Goal: Transaction & Acquisition: Book appointment/travel/reservation

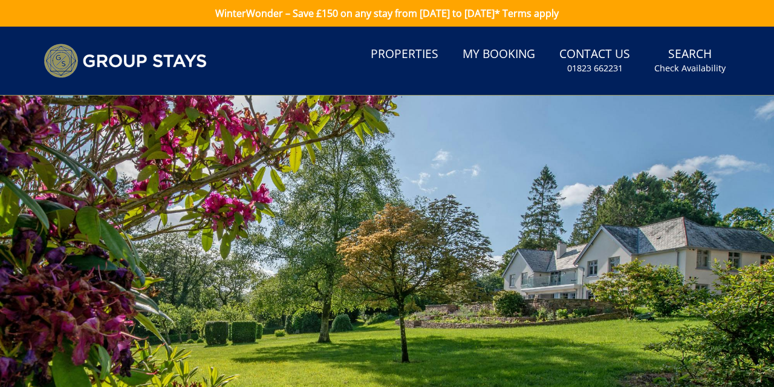
click at [650, 80] on link "Search Check Availability" at bounding box center [690, 60] width 81 height 39
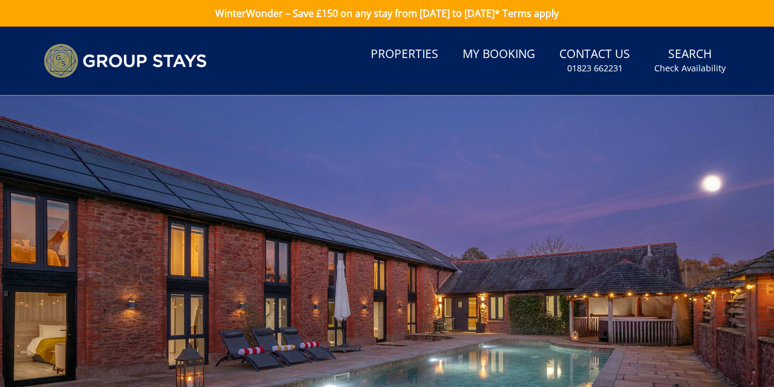
click at [366, 68] on link "Properties" at bounding box center [404, 54] width 77 height 27
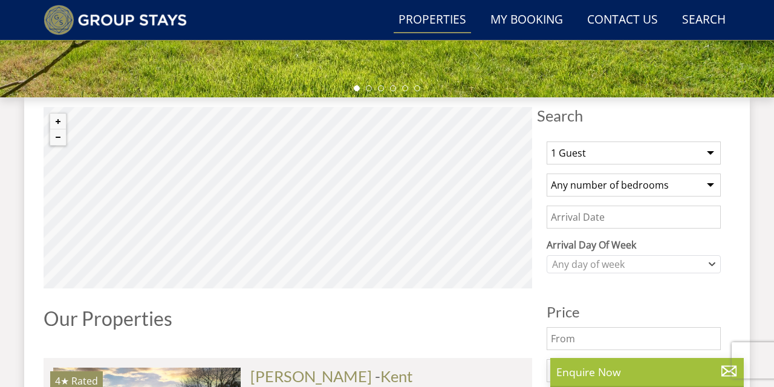
scroll to position [421, 0]
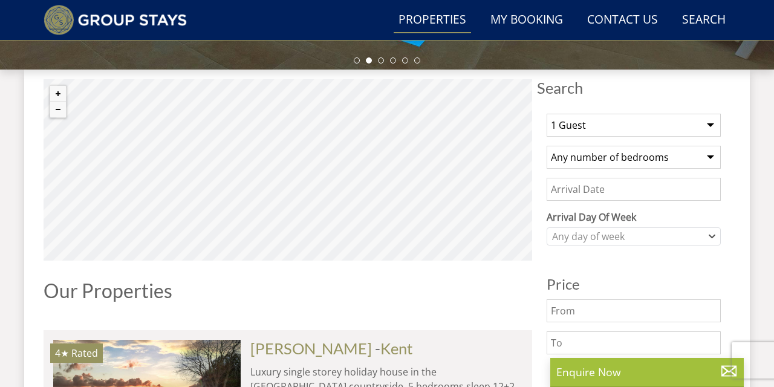
click at [714, 137] on select "1 Guest 2 Guests 3 Guests 4 Guests 5 Guests 6 Guests 7 Guests 8 Guests 9 Guests…" at bounding box center [634, 125] width 174 height 23
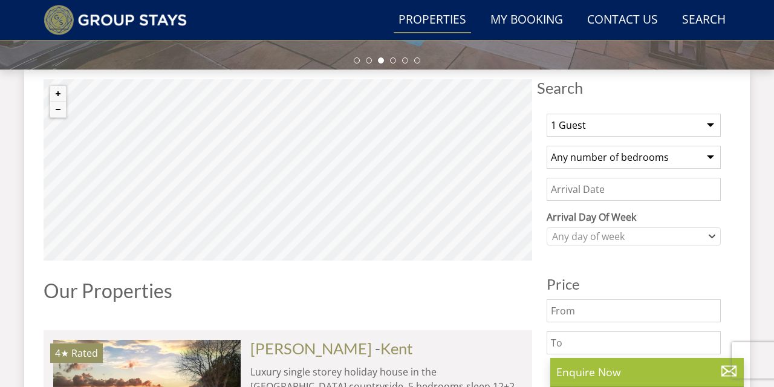
select select "14"
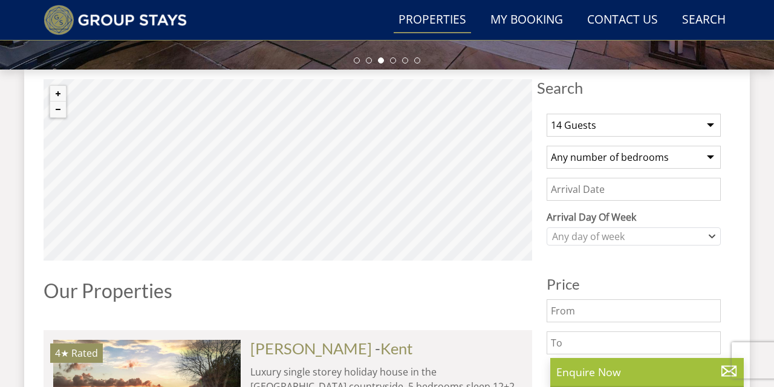
click at [713, 169] on select "Any number of bedrooms 4 Bedrooms 5 Bedrooms 6 Bedrooms 7 Bedrooms 8 Bedrooms 9…" at bounding box center [634, 157] width 174 height 23
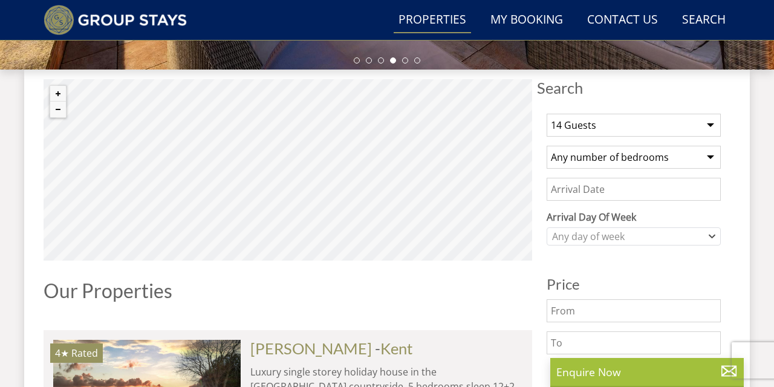
select select "10"
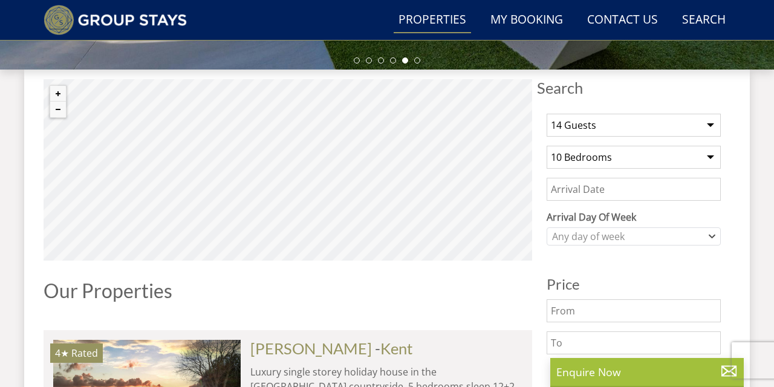
click at [633, 201] on input "Date" at bounding box center [634, 189] width 174 height 23
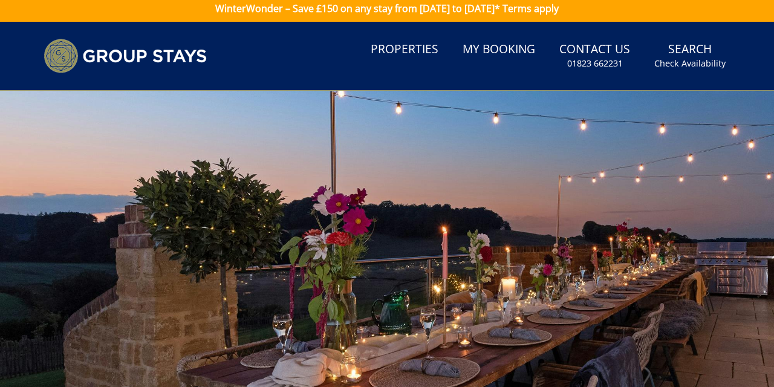
scroll to position [6, 0]
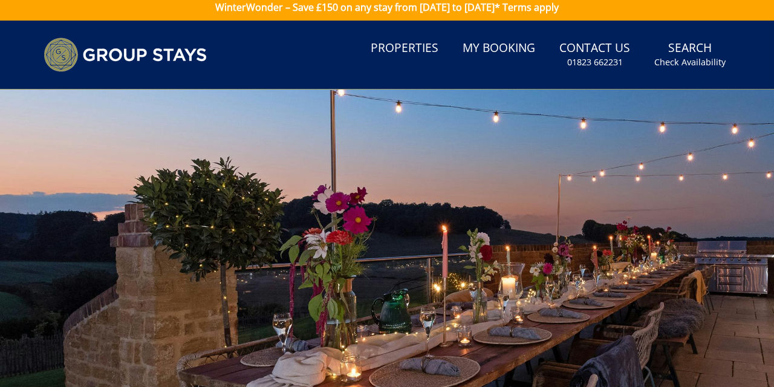
click at [671, 333] on div at bounding box center [387, 302] width 774 height 424
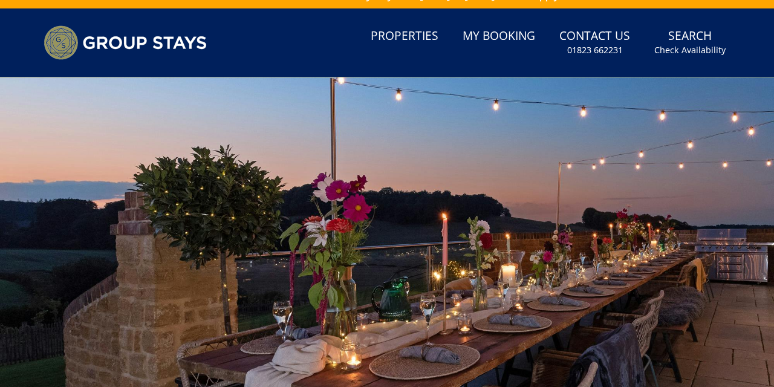
scroll to position [0, 0]
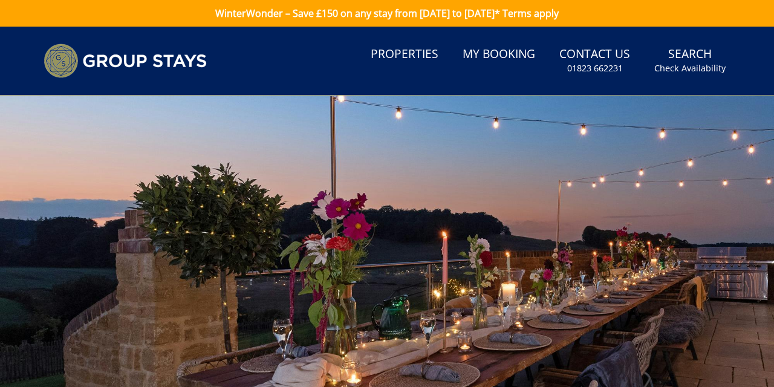
click at [366, 68] on link "Properties" at bounding box center [404, 54] width 77 height 27
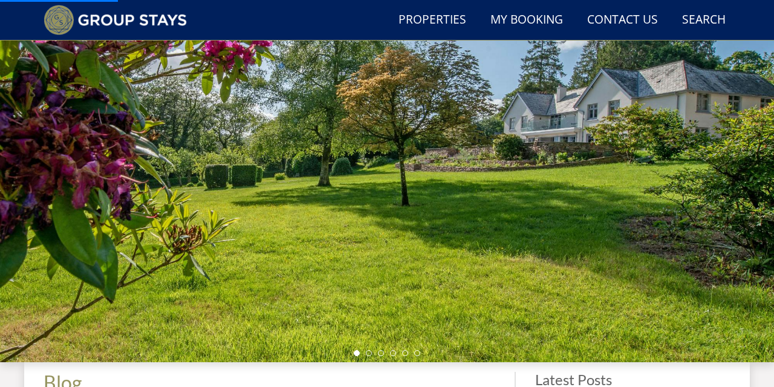
scroll to position [166, 0]
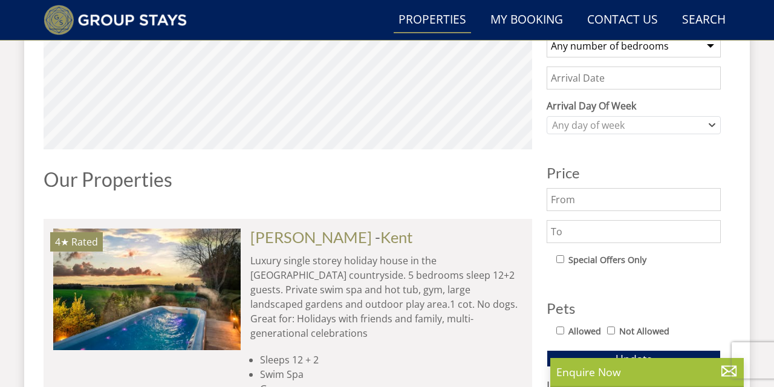
scroll to position [506, 0]
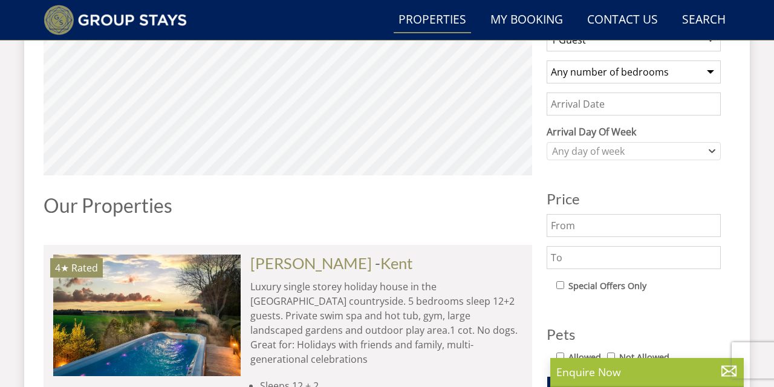
click at [645, 116] on input "Date" at bounding box center [634, 104] width 174 height 23
click at [673, 116] on input "[DATE]" at bounding box center [634, 104] width 174 height 23
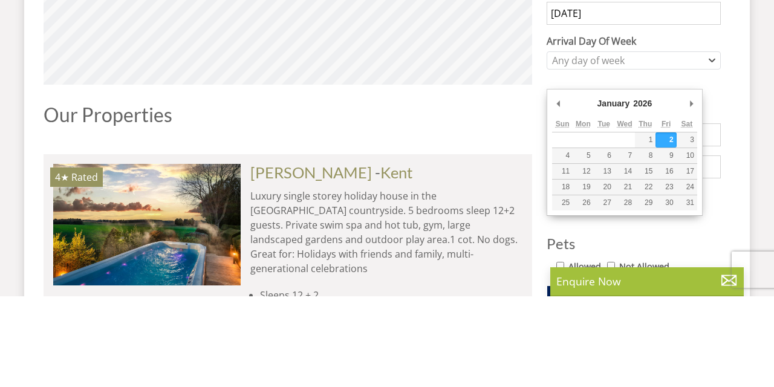
click at [571, 116] on input "[DATE]" at bounding box center [634, 104] width 174 height 23
click at [595, 116] on input "[DATE]" at bounding box center [634, 104] width 174 height 23
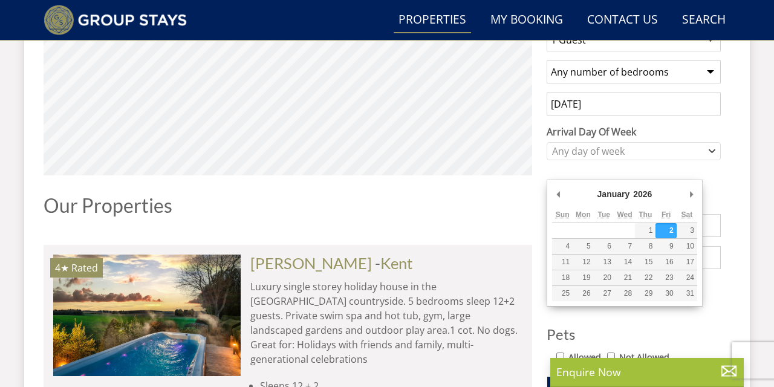
type input "[DATE]"
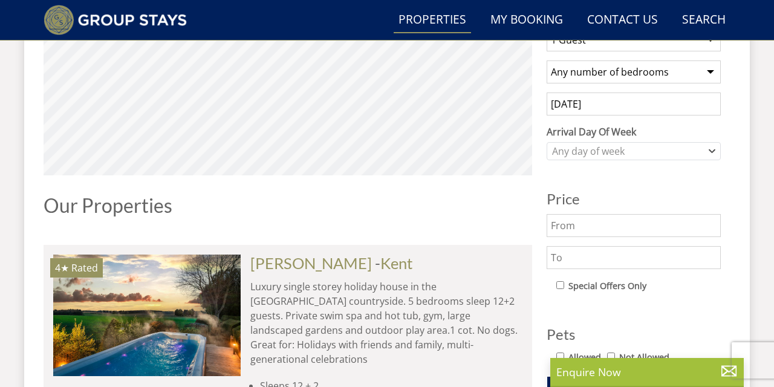
click at [710, 83] on select "Any number of bedrooms 4 Bedrooms 5 Bedrooms 6 Bedrooms 7 Bedrooms 8 Bedrooms 9…" at bounding box center [634, 72] width 174 height 23
select select "10"
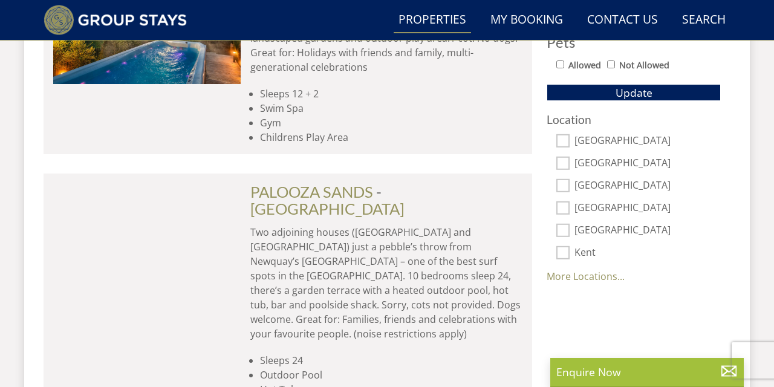
scroll to position [799, 0]
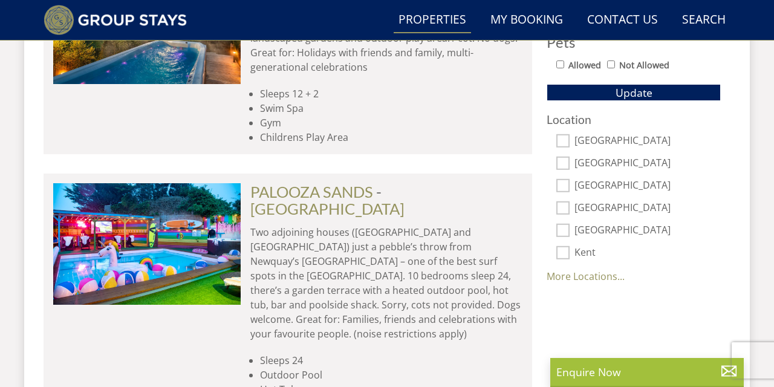
click at [615, 68] on input "Not Allowed" at bounding box center [611, 65] width 8 height 8
checkbox input "true"
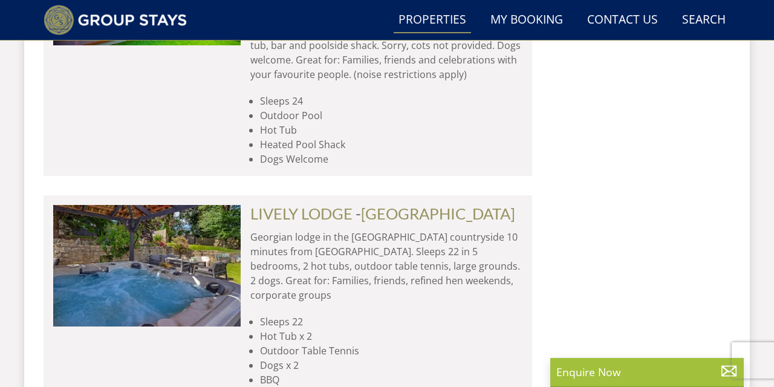
scroll to position [1058, 0]
checkbox input "true"
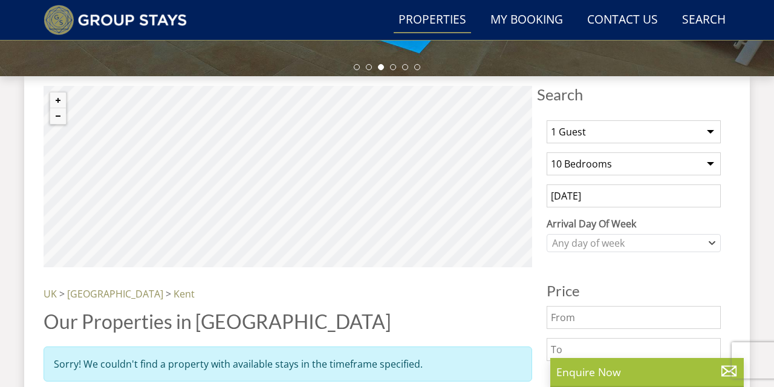
scroll to position [413, 0]
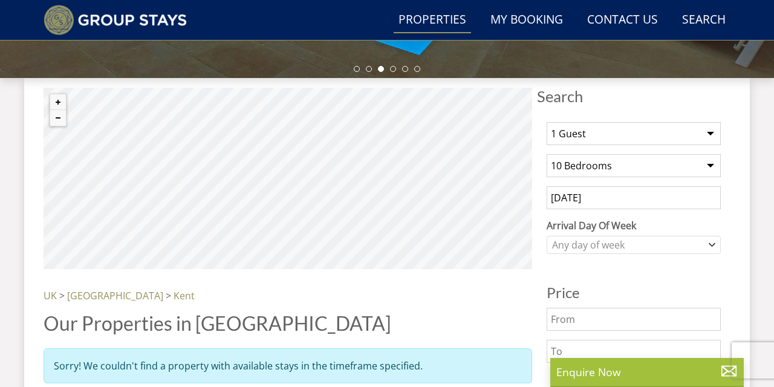
click at [713, 145] on select "1 Guest 2 Guests 3 Guests 4 Guests 5 Guests 6 Guests 7 Guests 8 Guests 9 Guests…" at bounding box center [634, 133] width 174 height 23
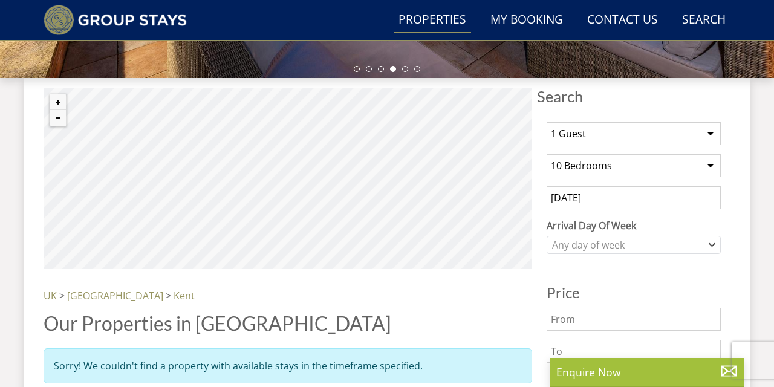
select select "14"
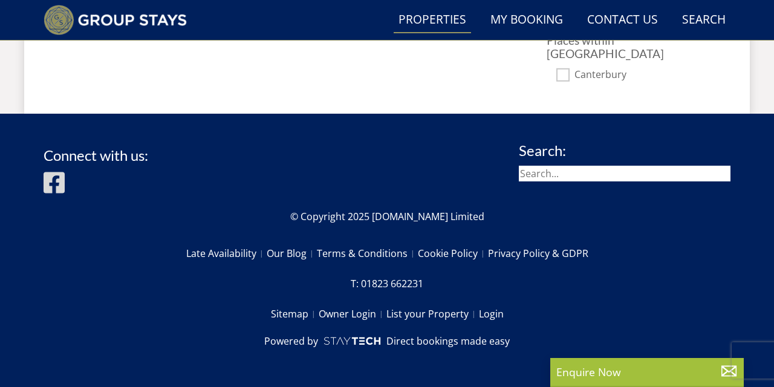
scroll to position [915, 0]
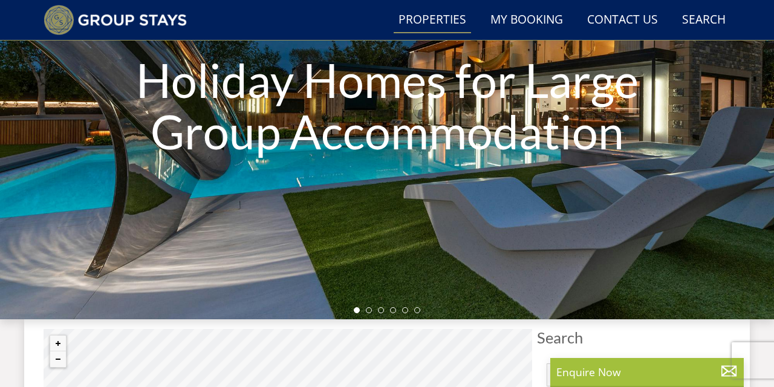
scroll to position [172, 0]
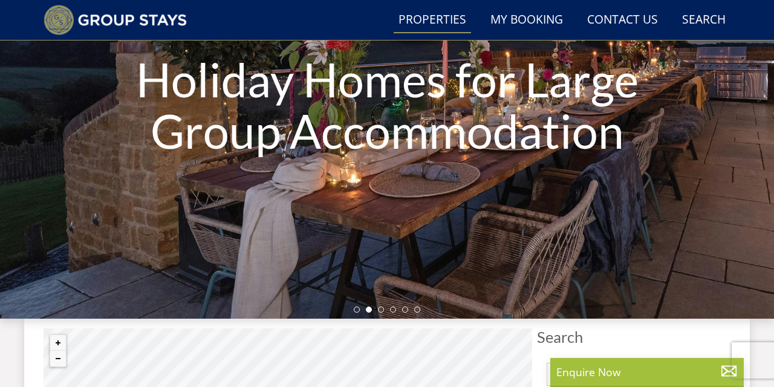
click at [697, 27] on link "Search Check Availability" at bounding box center [704, 20] width 53 height 27
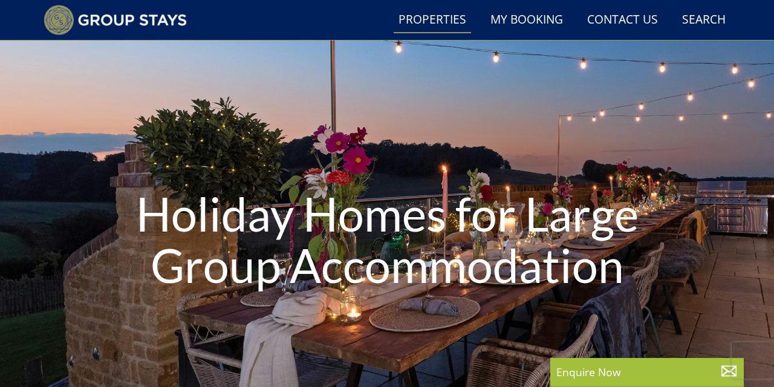
scroll to position [0, 0]
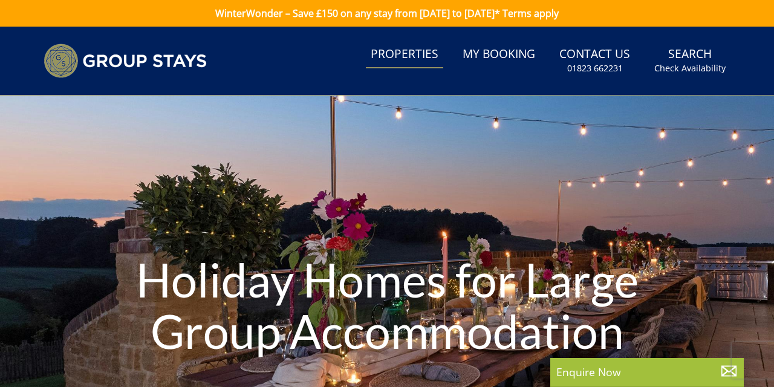
click at [366, 68] on link "Properties" at bounding box center [404, 54] width 77 height 27
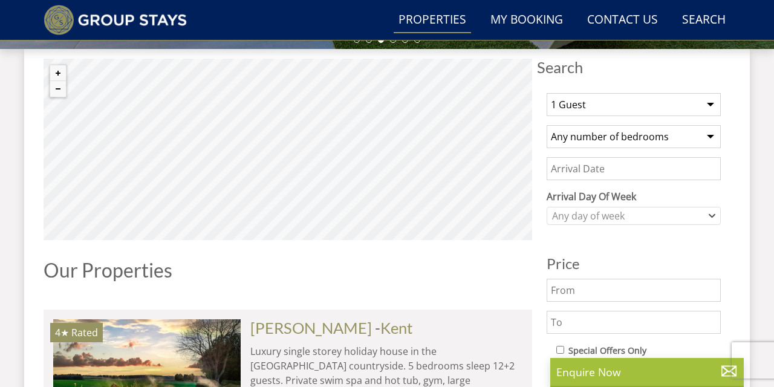
scroll to position [441, 0]
click at [716, 117] on select "1 Guest 2 Guests 3 Guests 4 Guests 5 Guests 6 Guests 7 Guests 8 Guests 9 Guests…" at bounding box center [634, 105] width 174 height 23
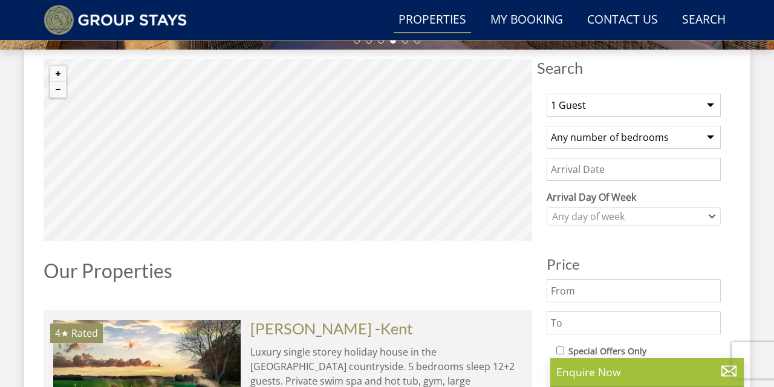
select select "14"
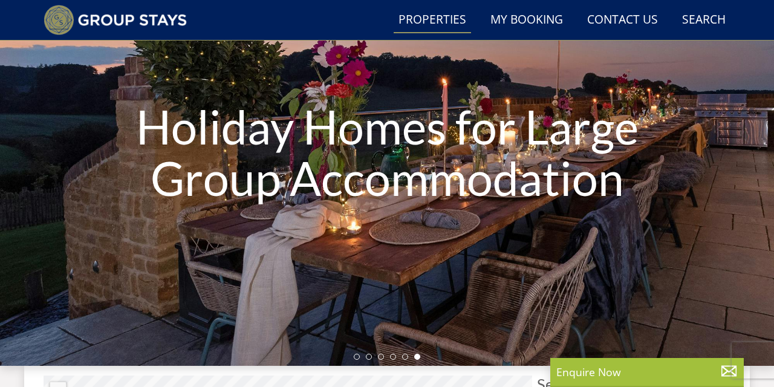
scroll to position [122, 0]
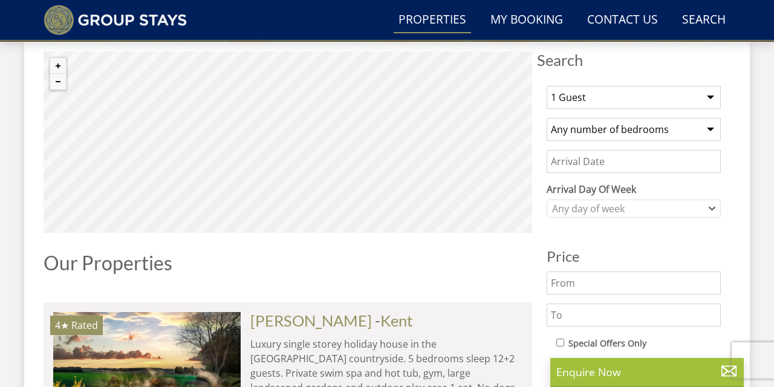
click at [719, 109] on select "1 Guest 2 Guests 3 Guests 4 Guests 5 Guests 6 Guests 7 Guests 8 Guests 9 Guests…" at bounding box center [634, 97] width 174 height 23
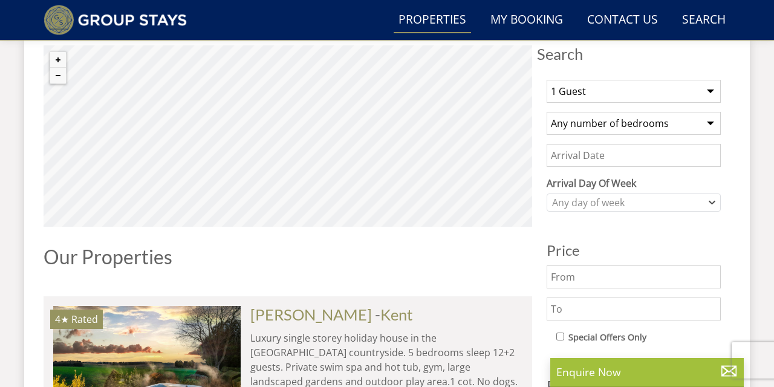
scroll to position [455, 0]
select select "14"
click at [712, 206] on icon "Combobox" at bounding box center [712, 202] width 7 height 7
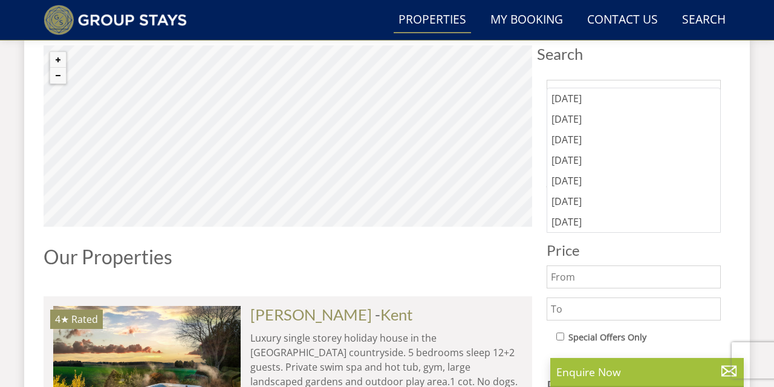
click at [586, 191] on div "[DATE]" at bounding box center [634, 181] width 173 height 21
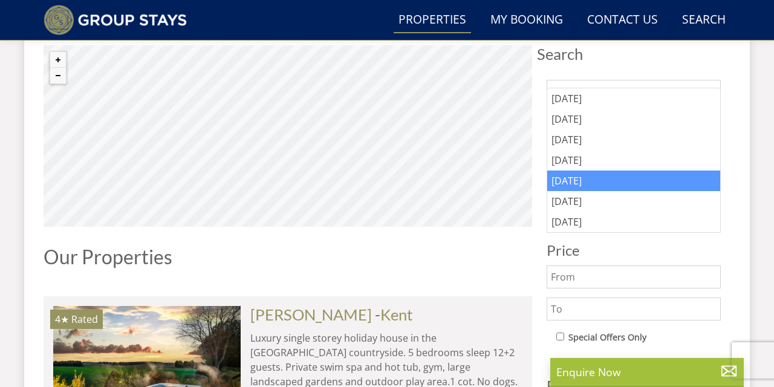
click at [473, 267] on h1 "Our Properties" at bounding box center [288, 256] width 489 height 21
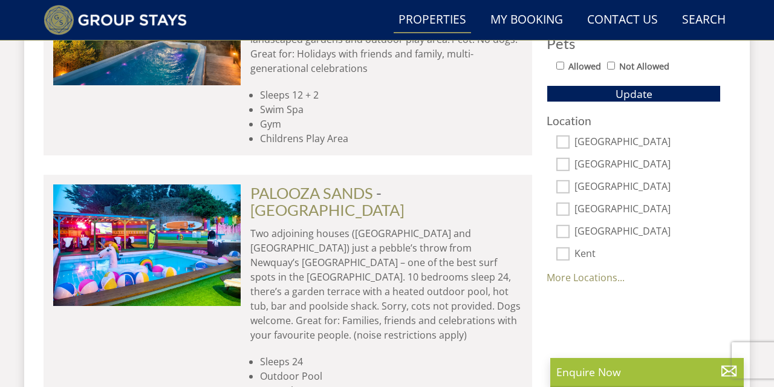
scroll to position [798, 0]
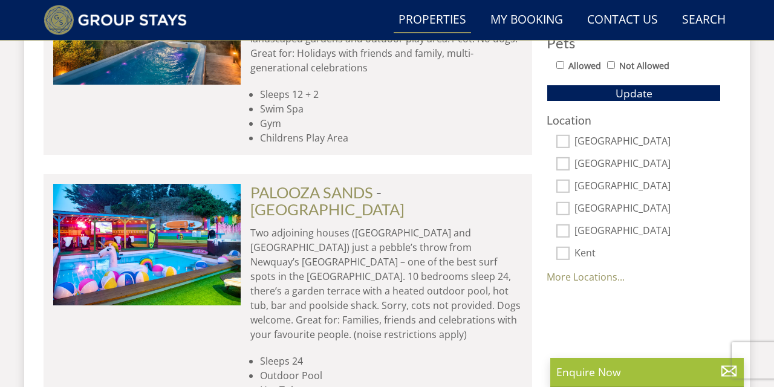
click at [615, 69] on input "Not Allowed" at bounding box center [611, 65] width 8 height 8
checkbox input "true"
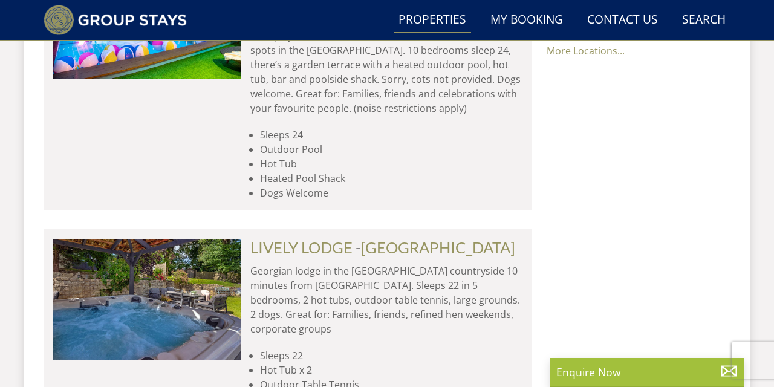
scroll to position [1026, 0]
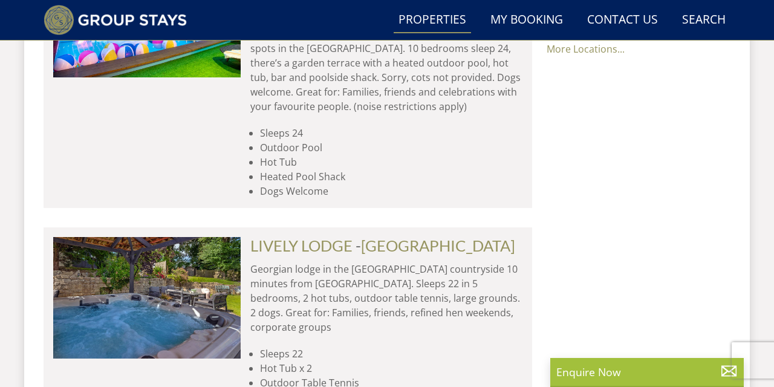
click at [625, 56] on link "More Locations..." at bounding box center [586, 48] width 78 height 13
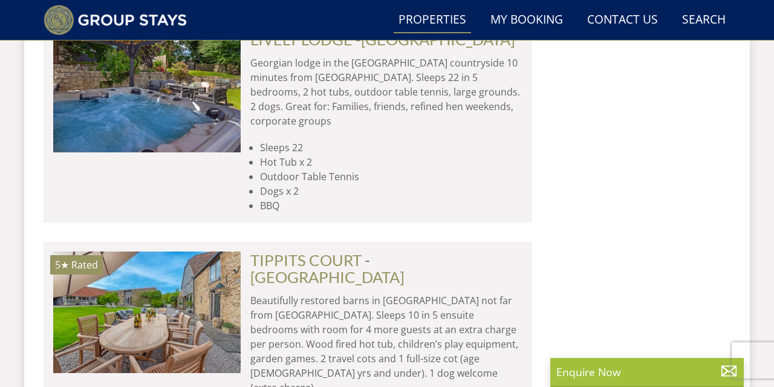
scroll to position [1232, 0]
checkbox input "true"
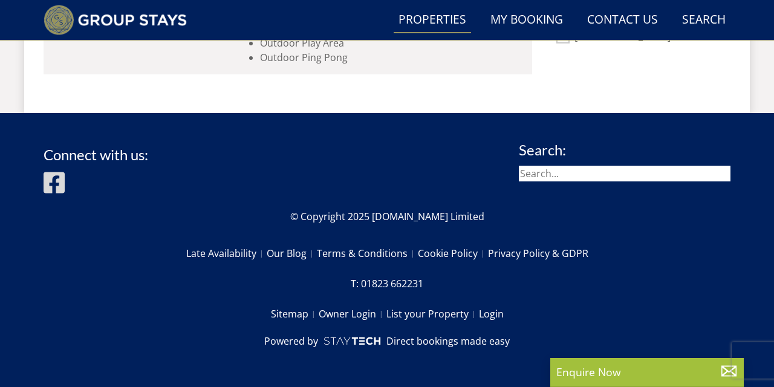
scroll to position [940, 0]
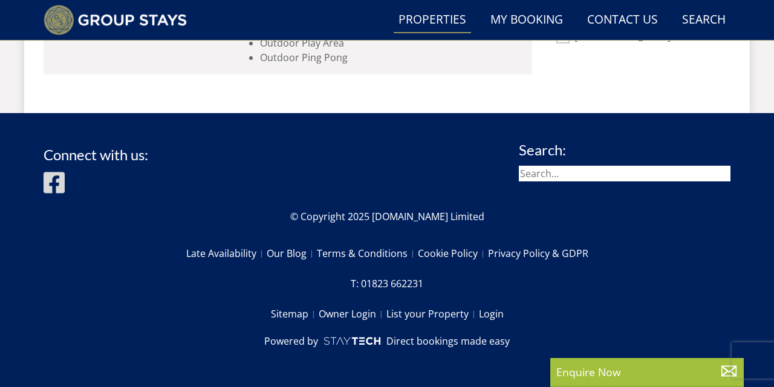
scroll to position [977, 0]
checkbox input "false"
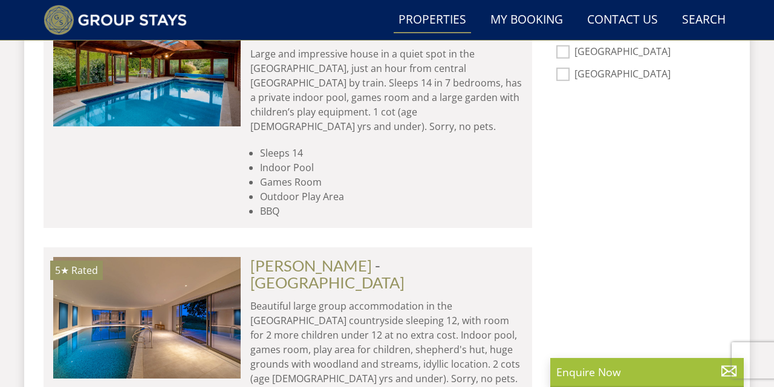
click at [569, 14] on input "Kent" at bounding box center [563, 7] width 13 height 13
checkbox input "true"
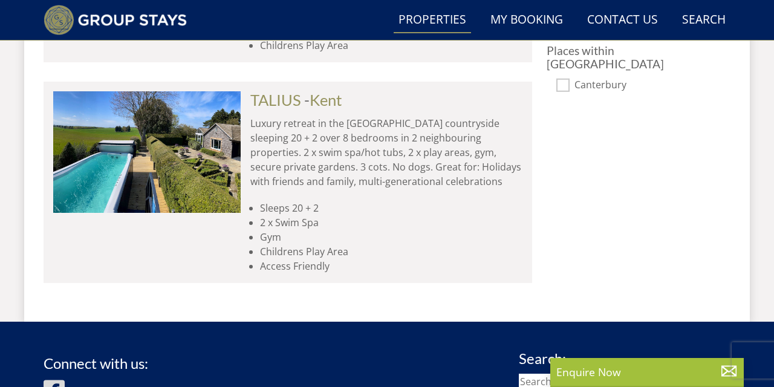
scroll to position [911, 0]
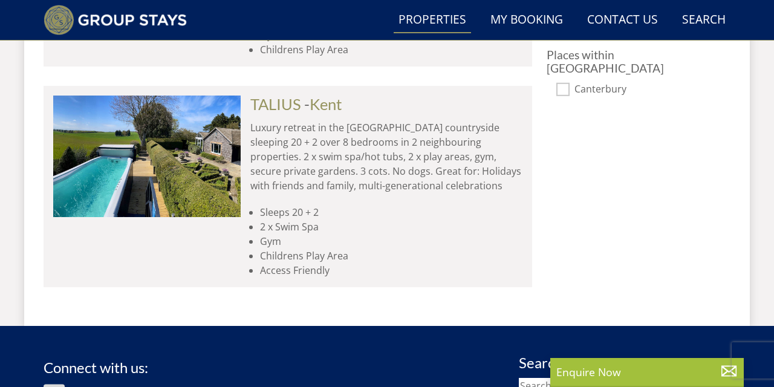
click at [566, 36] on input "Kent" at bounding box center [563, 28] width 13 height 13
checkbox input "false"
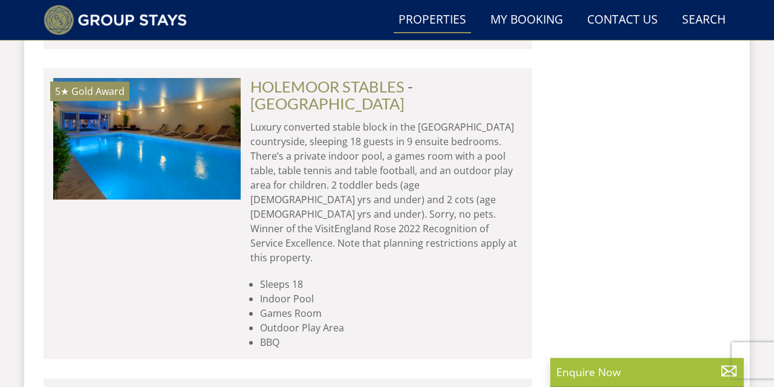
scroll to position [2986, 0]
